Goal: Task Accomplishment & Management: Complete application form

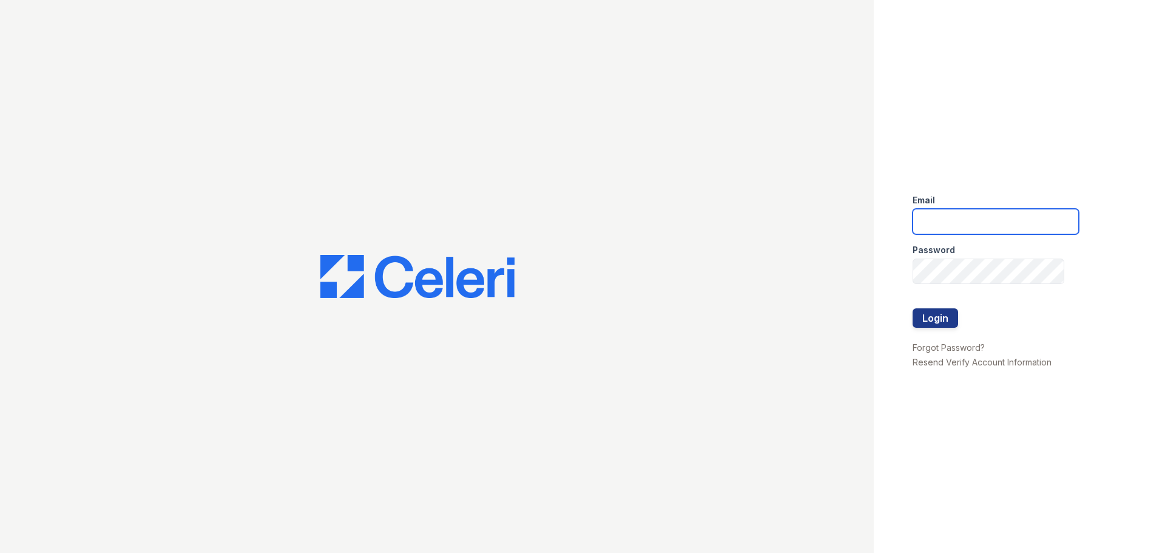
click at [960, 221] on input "email" at bounding box center [995, 221] width 166 height 25
type input "[EMAIL_ADDRESS][DOMAIN_NAME]"
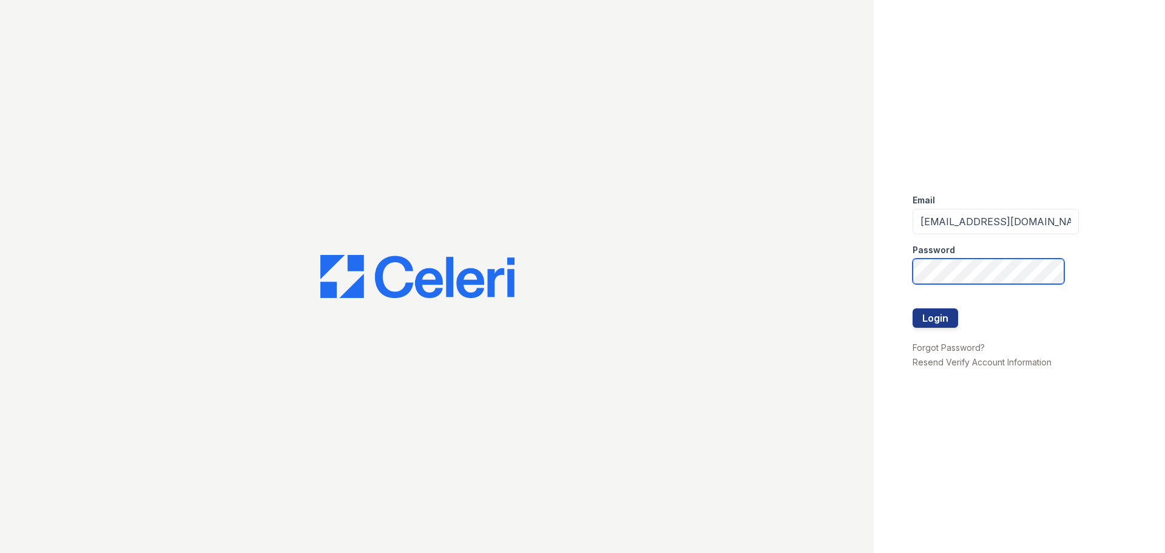
click at [912, 308] on button "Login" at bounding box center [934, 317] width 45 height 19
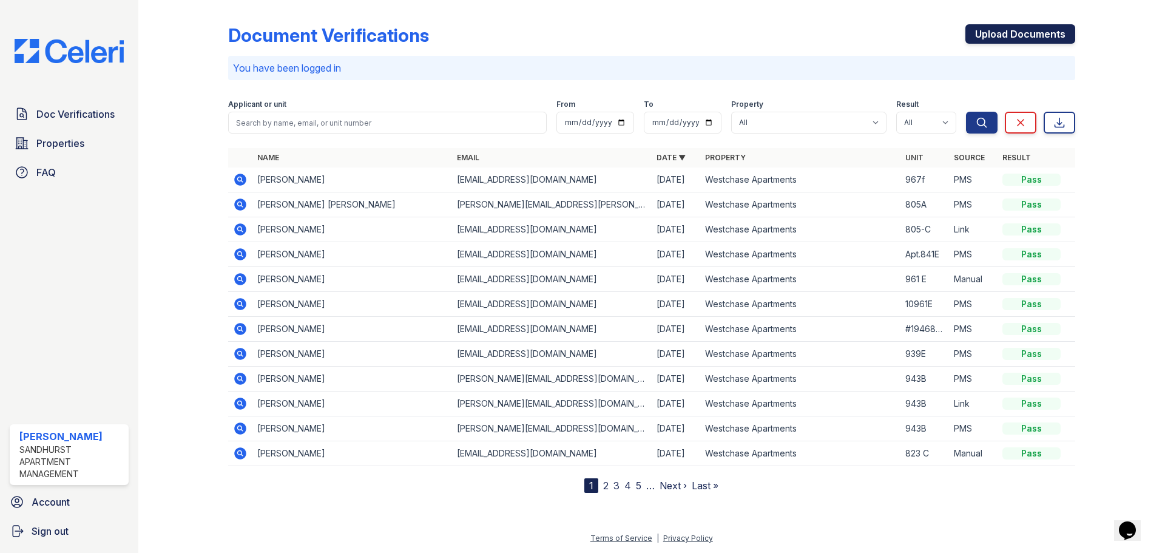
click at [1023, 31] on link "Upload Documents" at bounding box center [1020, 33] width 110 height 19
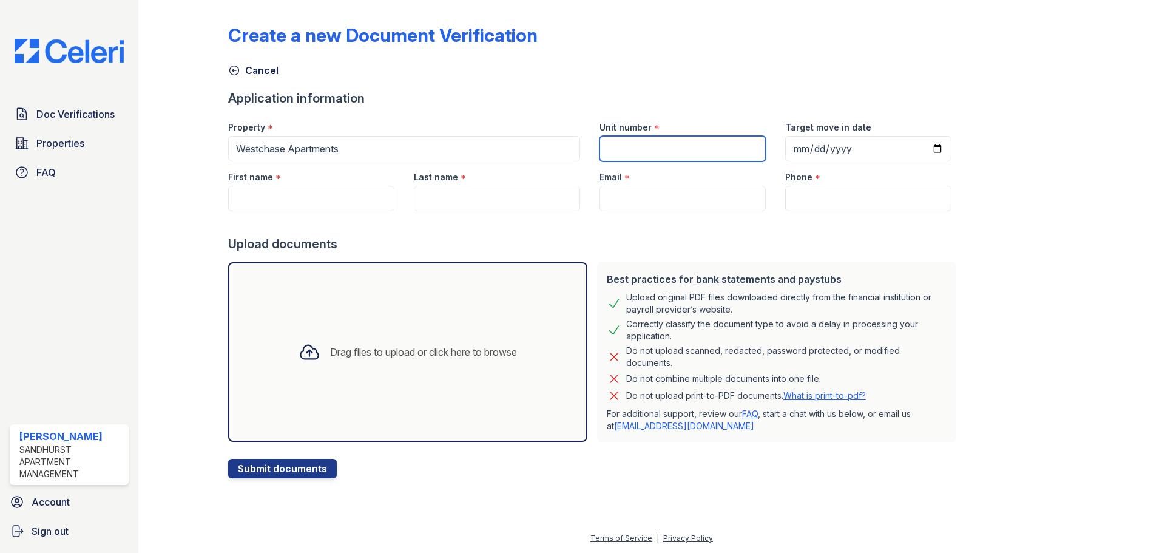
click at [608, 146] on input "Unit number" at bounding box center [682, 148] width 166 height 25
type input "967 F"
click at [804, 147] on input "Target move in date" at bounding box center [868, 148] width 166 height 25
type input "2025-10-08"
click at [264, 202] on input "First name" at bounding box center [311, 198] width 166 height 25
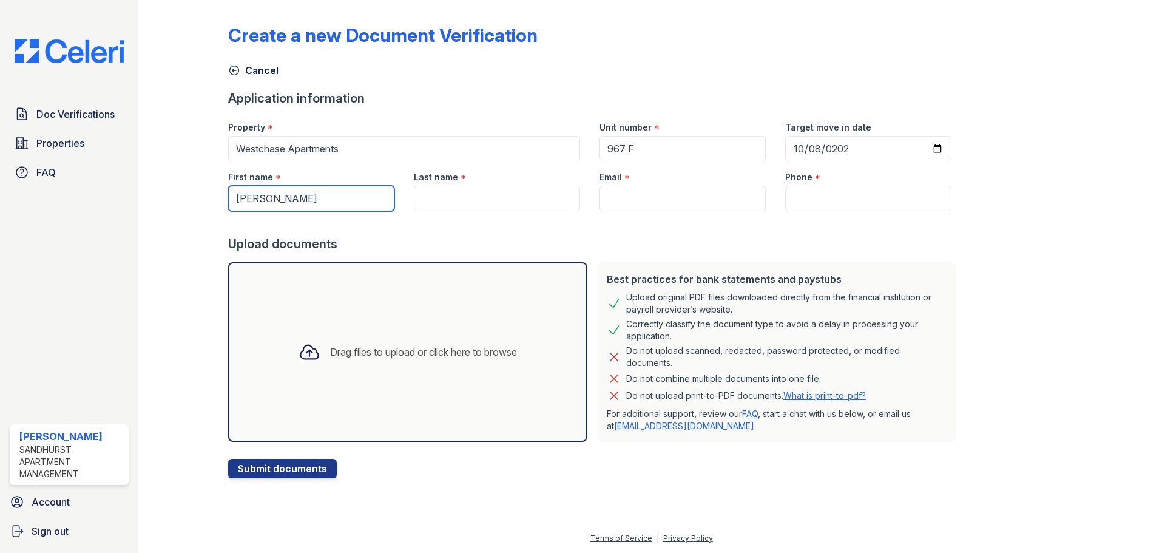
type input "Angela"
click at [434, 198] on input "Last name" at bounding box center [497, 198] width 166 height 25
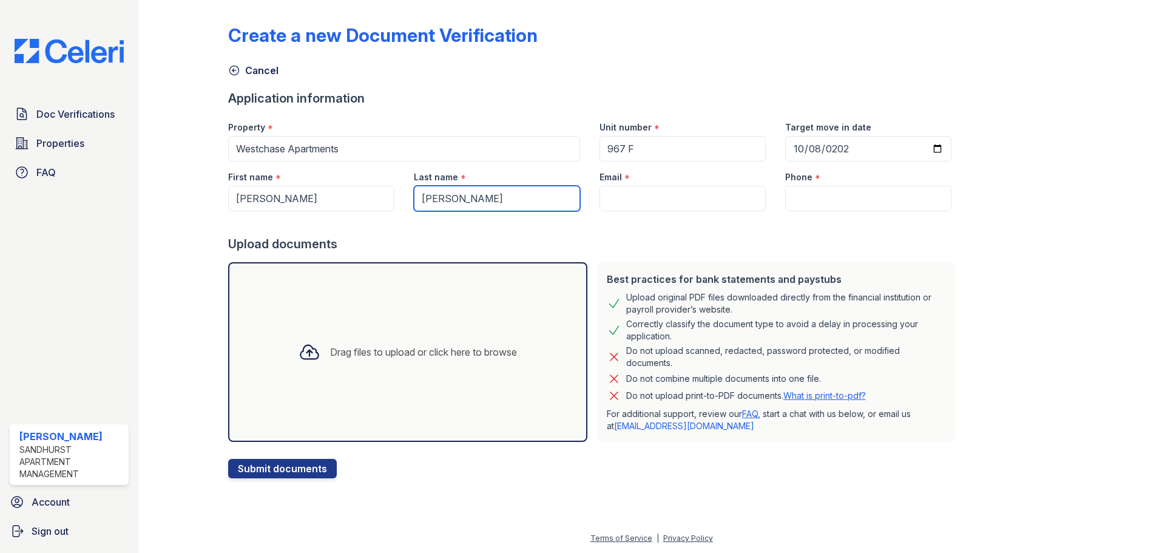
type input "Slater"
paste input "(314) 265-1151"
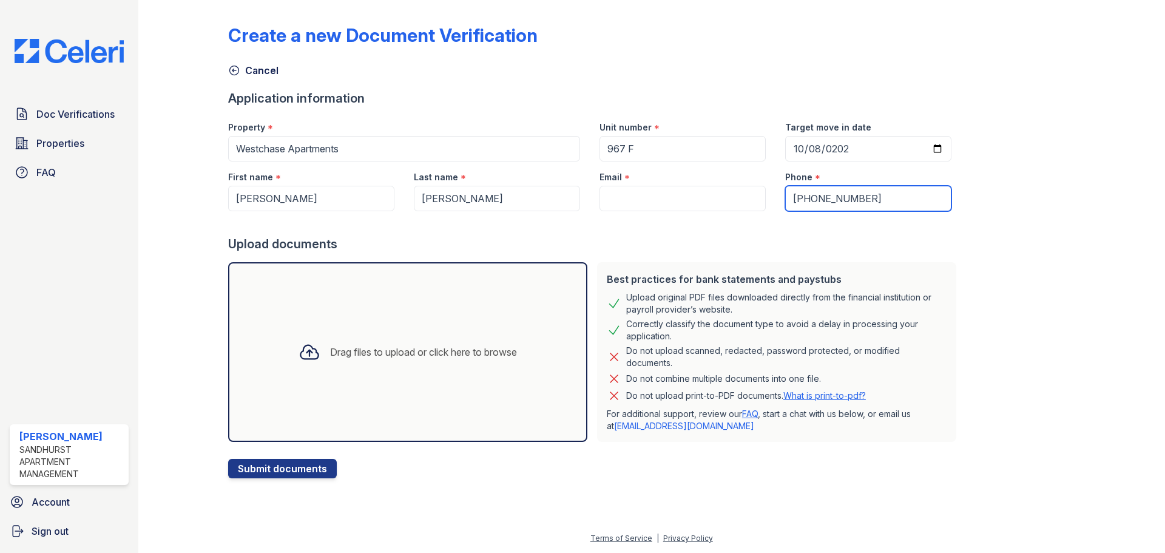
type input "(314) 265-1151"
paste input "angelalomnick@yahoo.com"
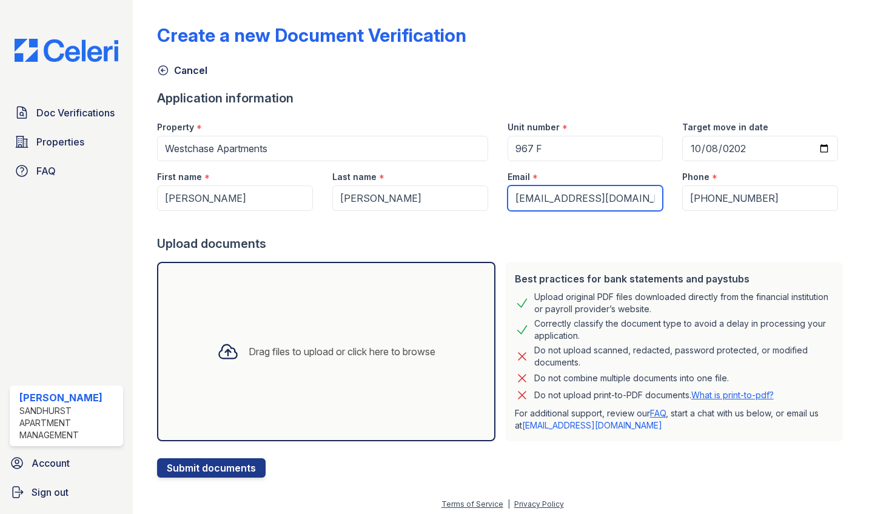
type input "angelalomnick@yahoo.com"
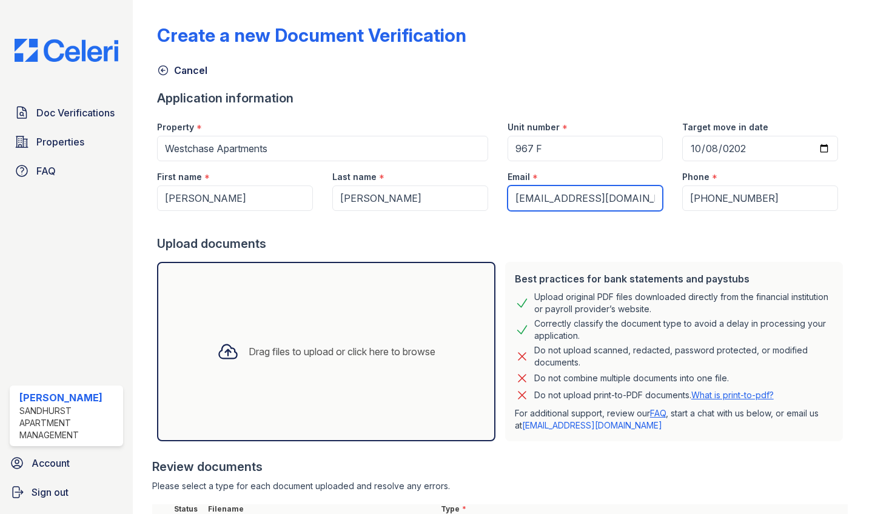
scroll to position [149, 0]
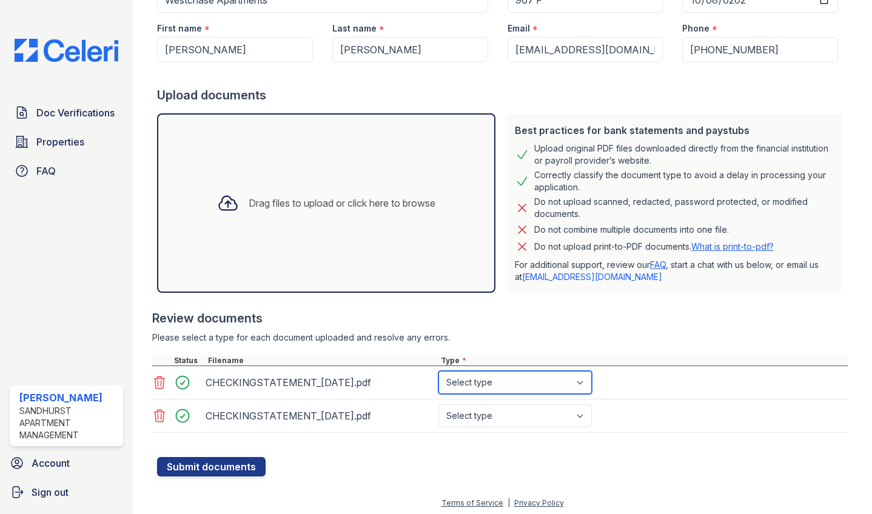
click at [540, 388] on select "Select type Paystub Bank Statement Offer Letter Tax Documents Benefit Award Let…" at bounding box center [515, 382] width 153 height 23
select select "bank_statement"
click at [439, 371] on select "Select type Paystub Bank Statement Offer Letter Tax Documents Benefit Award Let…" at bounding box center [515, 382] width 153 height 23
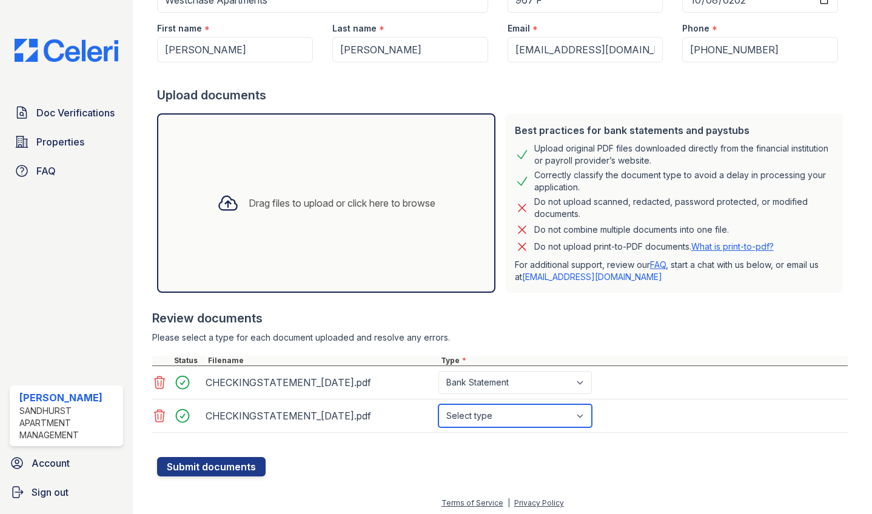
click at [502, 419] on select "Select type Paystub Bank Statement Offer Letter Tax Documents Benefit Award Let…" at bounding box center [515, 416] width 153 height 23
select select "bank_statement"
click at [439, 405] on select "Select type Paystub Bank Statement Offer Letter Tax Documents Benefit Award Let…" at bounding box center [515, 416] width 153 height 23
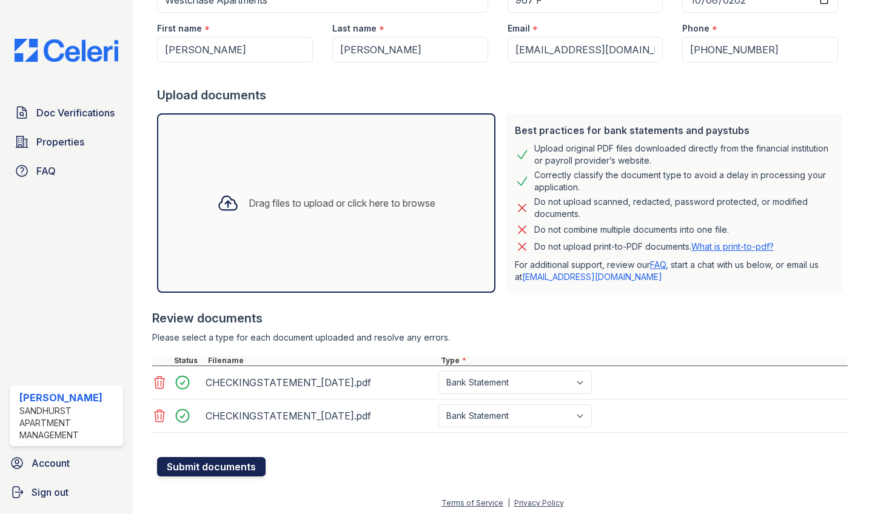
click at [199, 463] on button "Submit documents" at bounding box center [211, 466] width 109 height 19
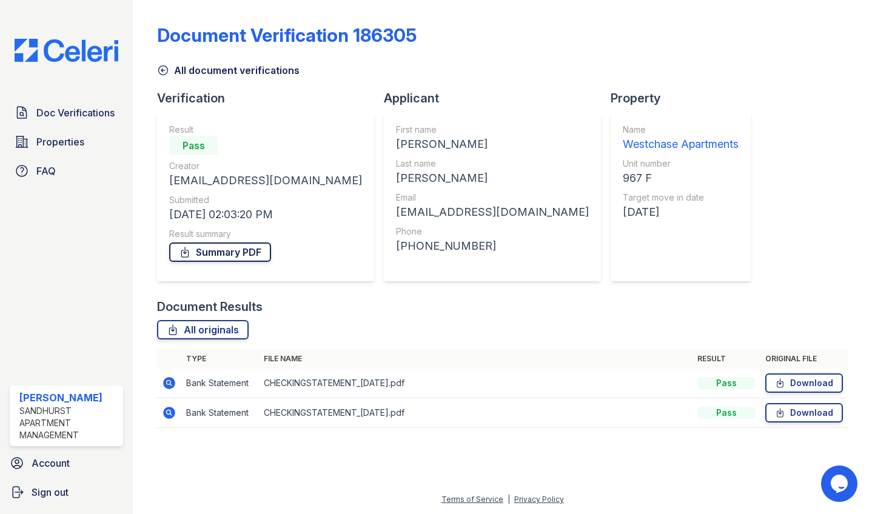
click at [211, 249] on link "Summary PDF" at bounding box center [220, 252] width 102 height 19
click at [793, 380] on link "Download" at bounding box center [804, 383] width 78 height 19
click at [804, 410] on link "Download" at bounding box center [804, 412] width 78 height 19
